Goal: Information Seeking & Learning: Learn about a topic

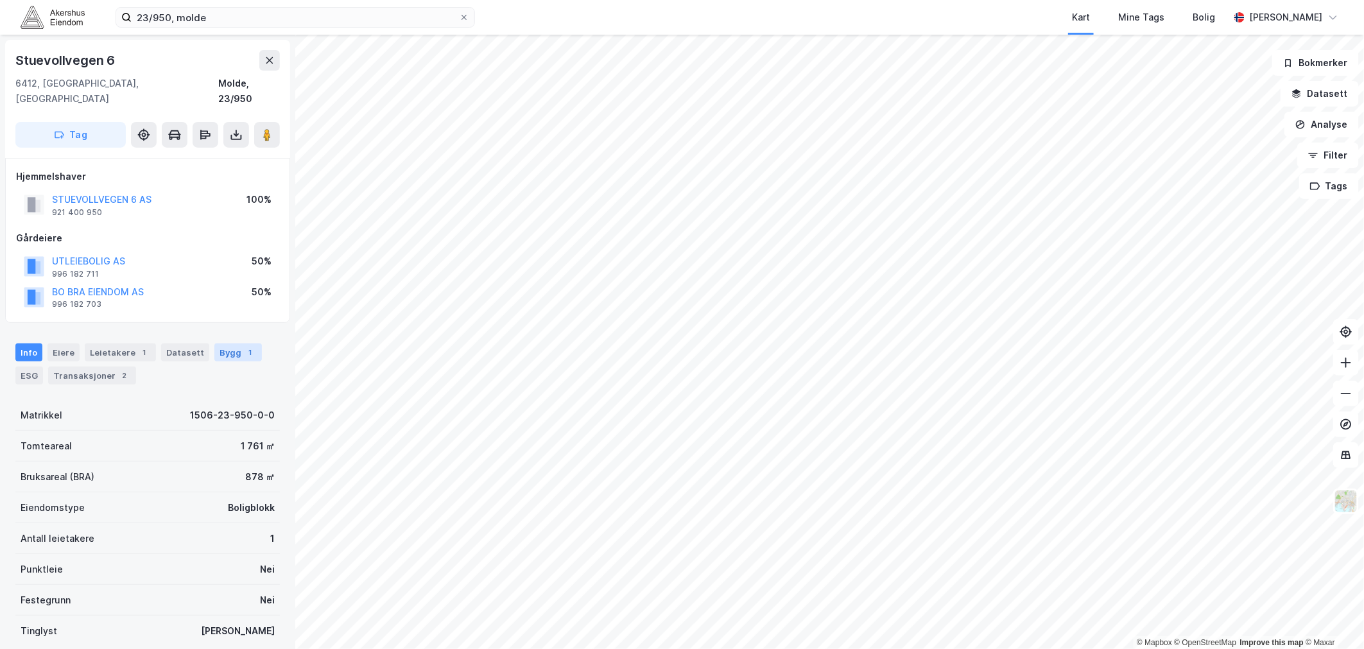
click at [227, 343] on div "Bygg 1" at bounding box center [237, 352] width 47 height 18
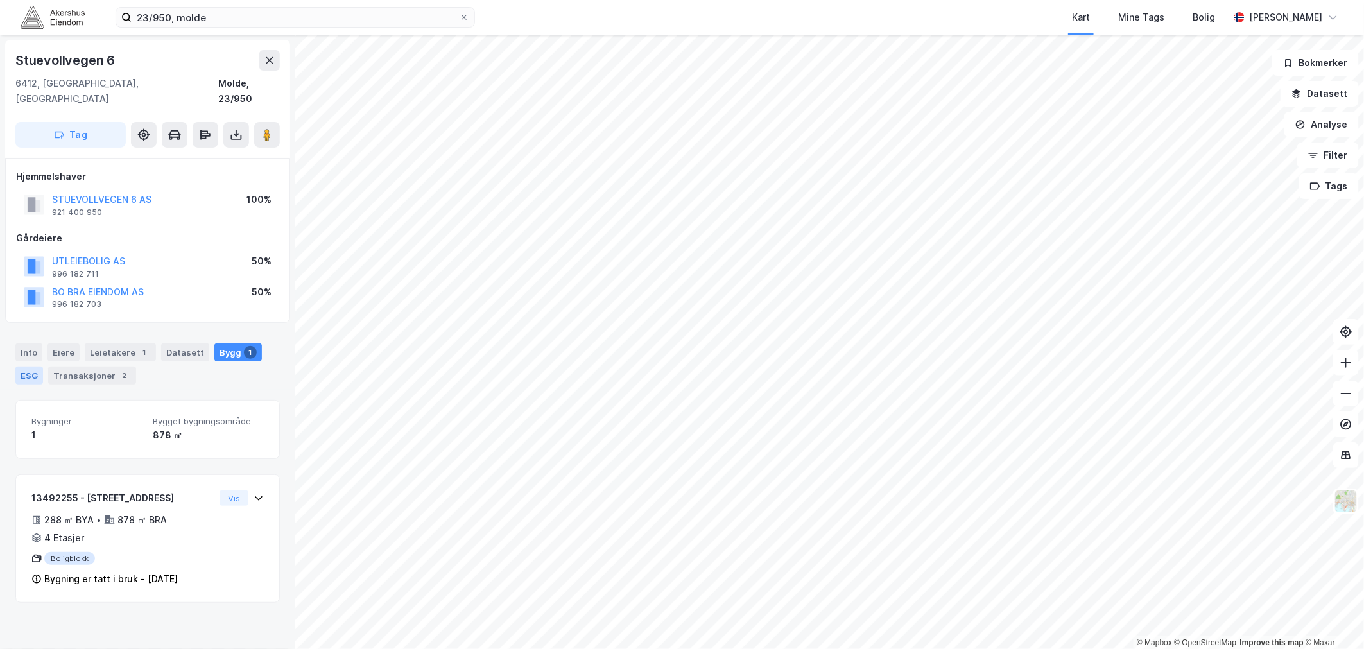
click at [22, 366] on div "ESG" at bounding box center [29, 375] width 28 height 18
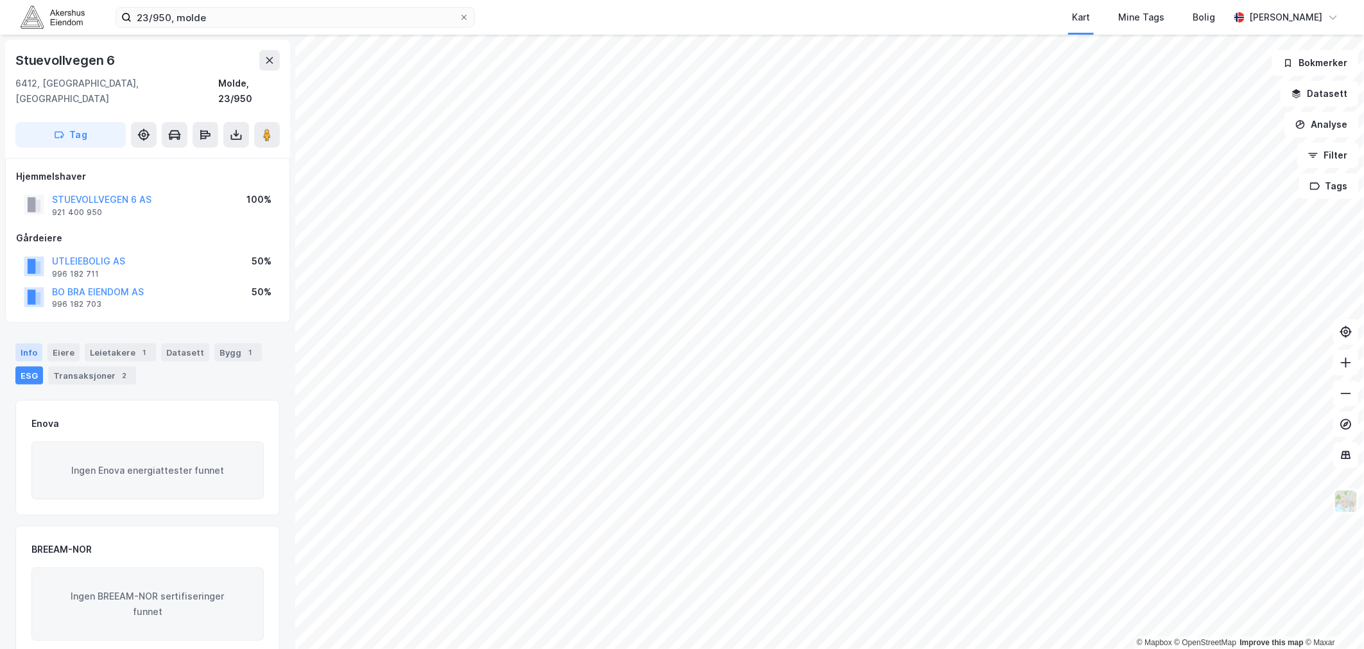
click at [36, 343] on div "Info" at bounding box center [28, 352] width 27 height 18
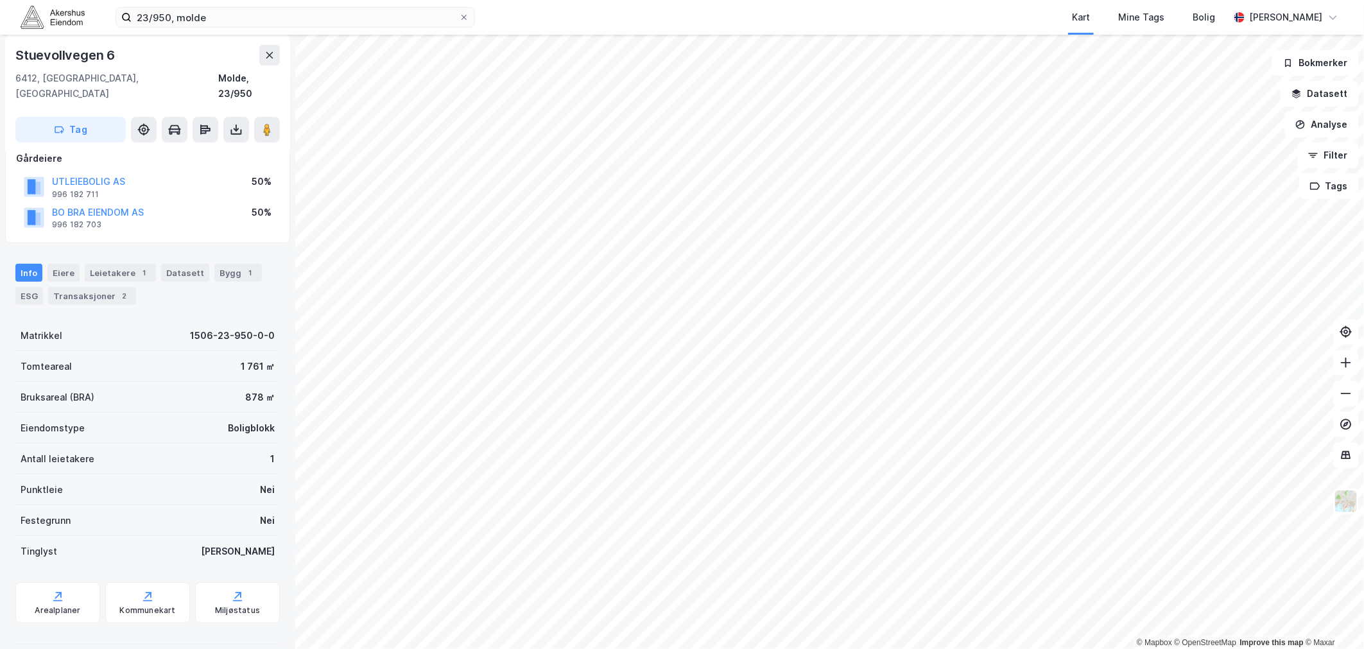
scroll to position [80, 0]
click at [59, 263] on div "Eiere" at bounding box center [63, 272] width 32 height 18
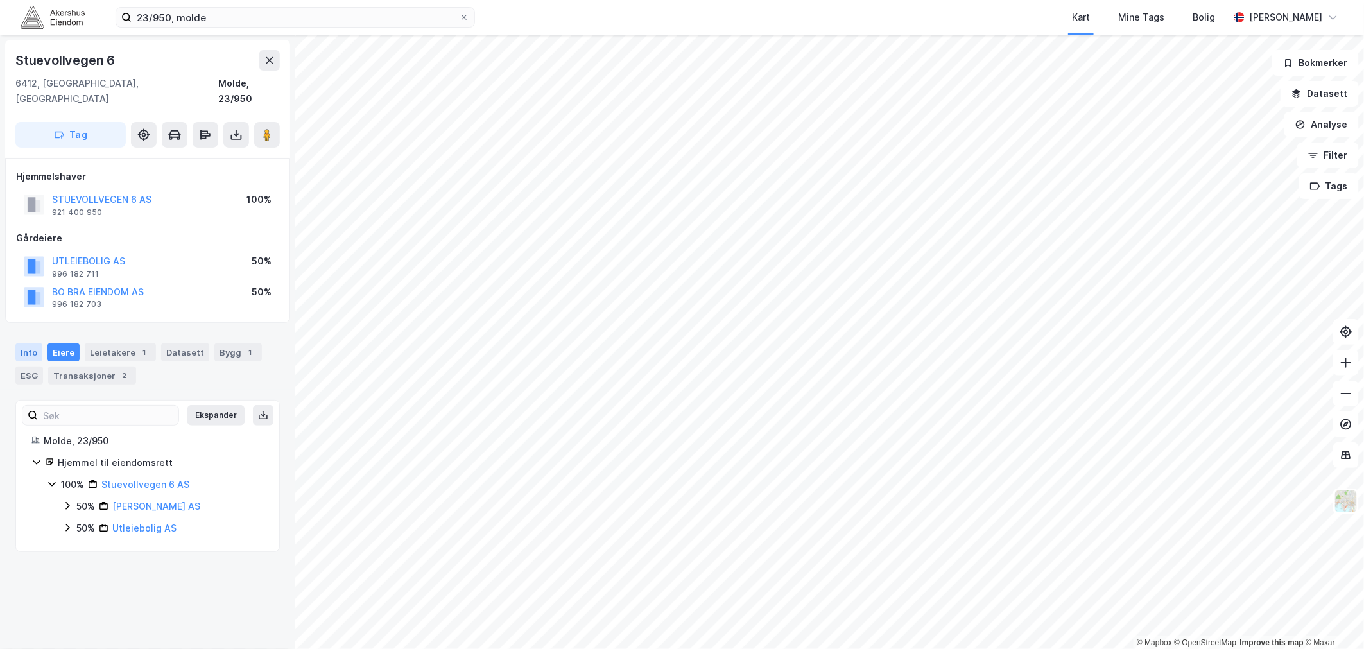
click at [20, 343] on div "Info" at bounding box center [28, 352] width 27 height 18
